Goal: Information Seeking & Learning: Learn about a topic

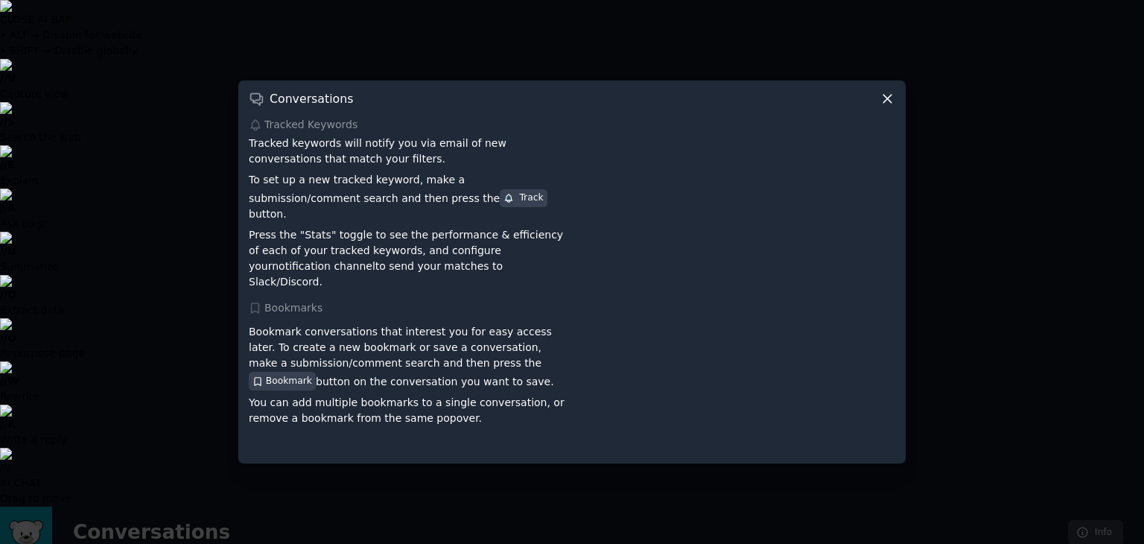
click at [883, 107] on icon at bounding box center [888, 99] width 16 height 16
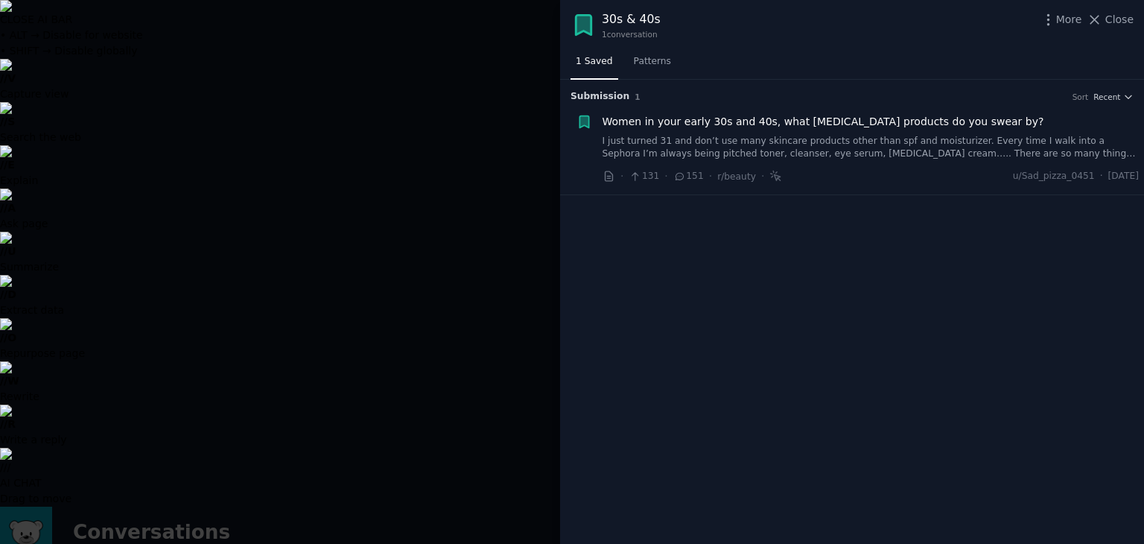
click at [864, 159] on link "I just turned 31 and don’t use many skincare products other than spf and moistu…" at bounding box center [871, 148] width 537 height 26
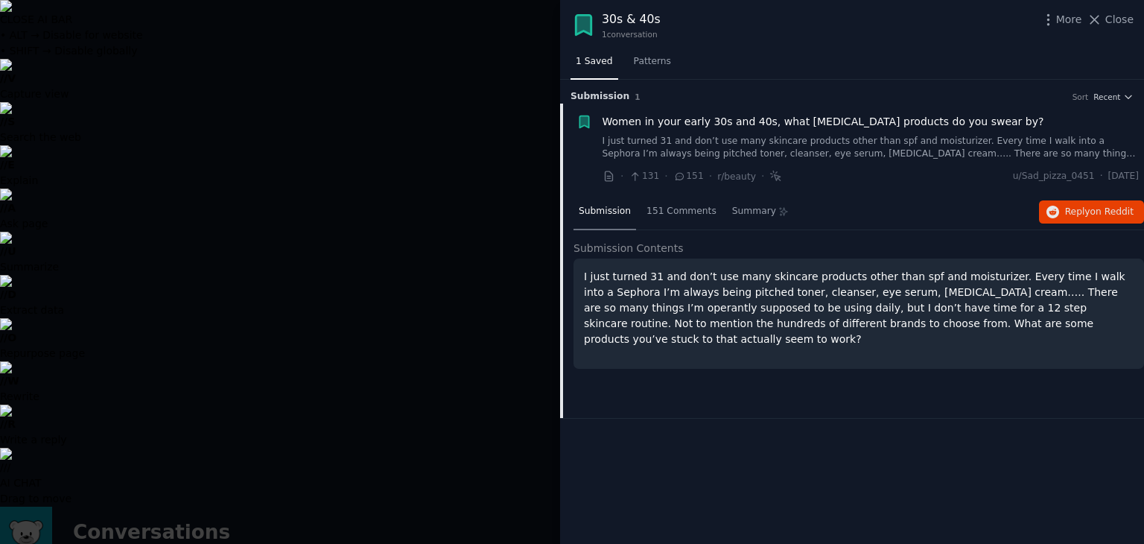
click at [442, 94] on div at bounding box center [572, 272] width 1144 height 544
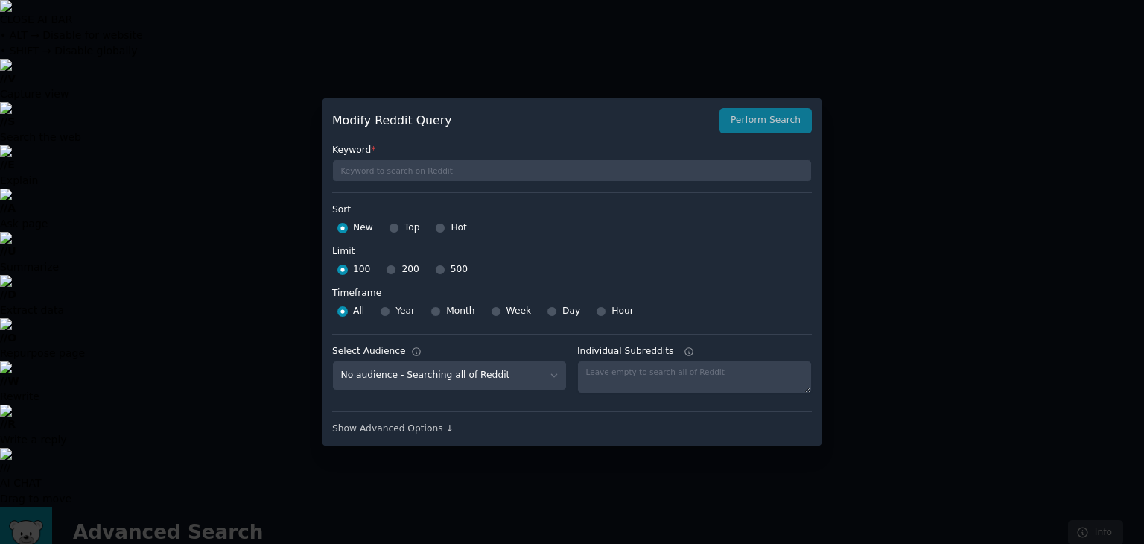
click at [248, 156] on div at bounding box center [572, 272] width 1144 height 544
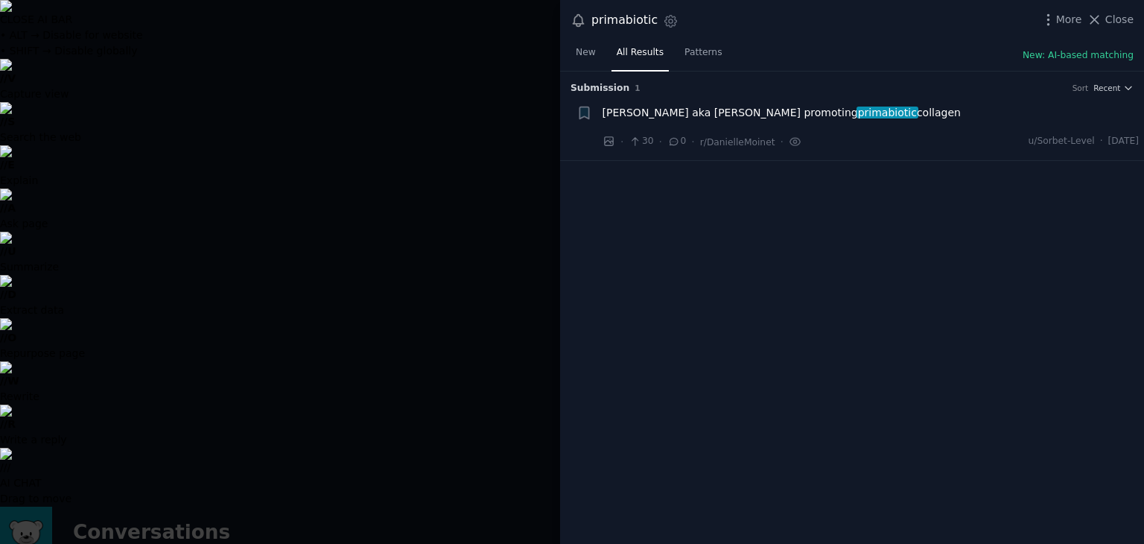
click at [918, 137] on div "· 30 · 0 · r/DanielleMoinet · u/Sorbet-Level · [DATE]" at bounding box center [871, 142] width 537 height 16
click at [904, 107] on span "[PERSON_NAME] aka [PERSON_NAME] promoting primabiotic collagen" at bounding box center [782, 113] width 358 height 16
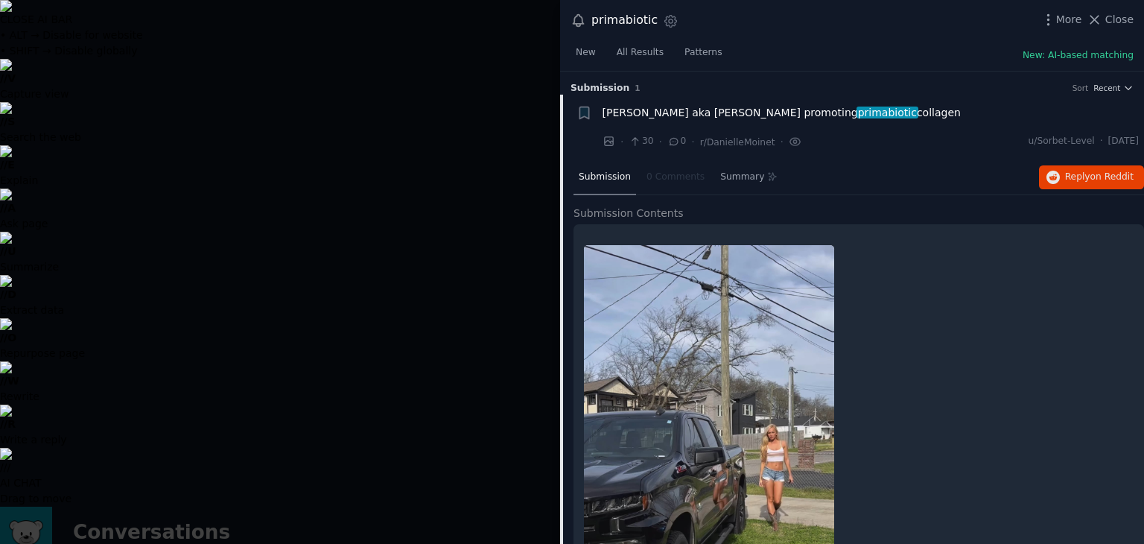
click at [429, 66] on div at bounding box center [572, 272] width 1144 height 544
